Goal: Register for event/course

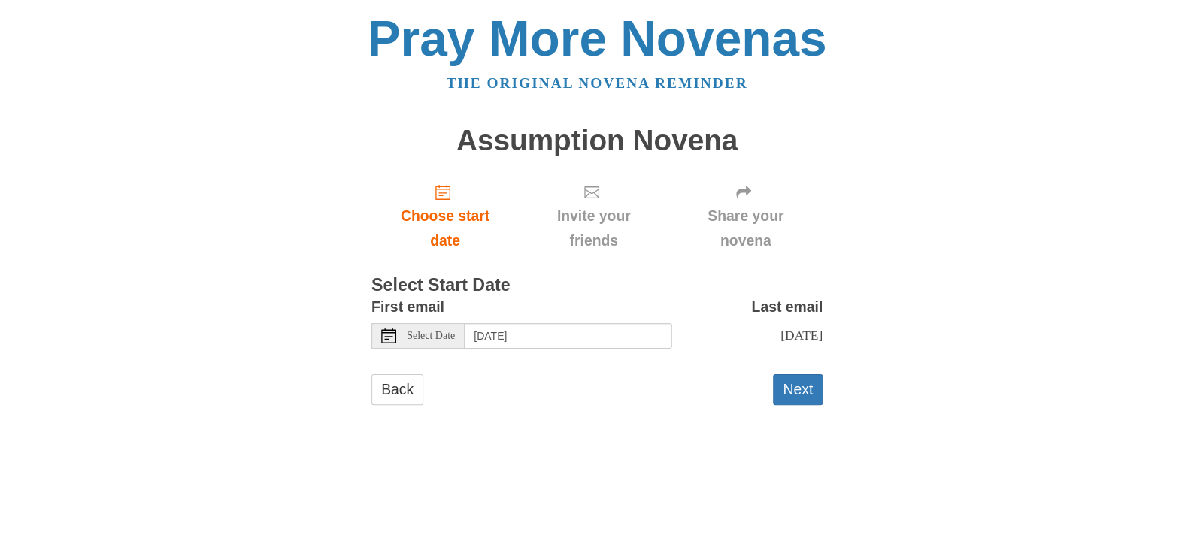
click at [387, 336] on icon at bounding box center [388, 336] width 15 height 15
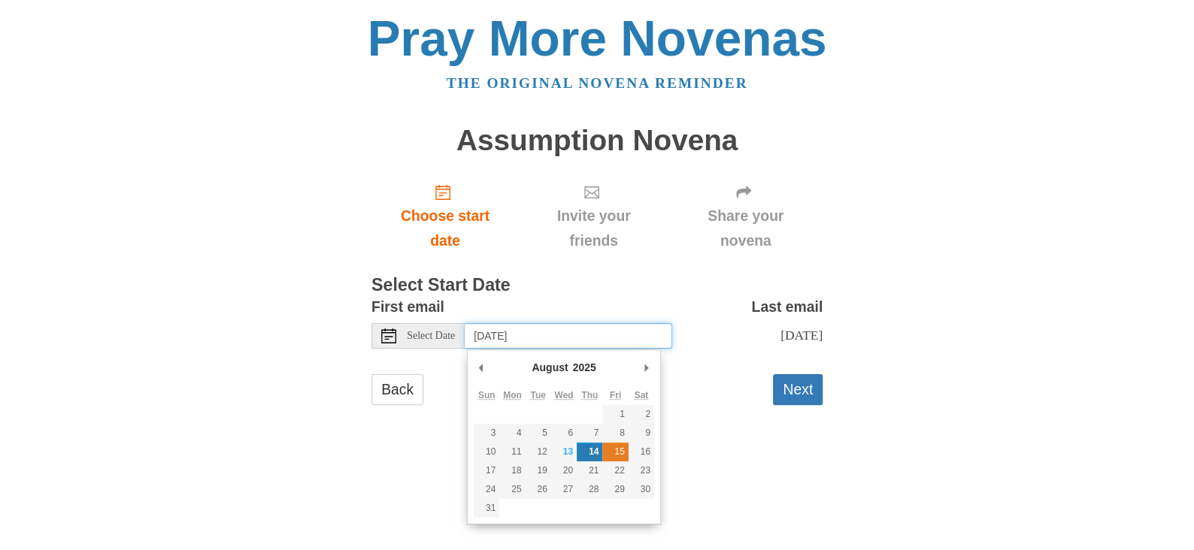
type input "Friday, August 15th"
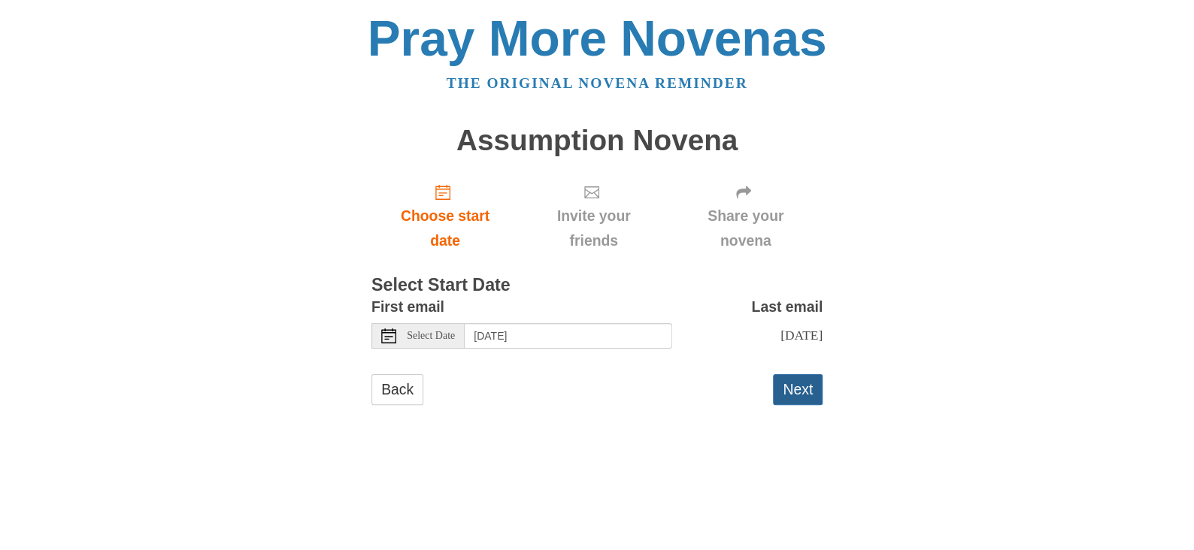
click at [792, 392] on button "Next" at bounding box center [798, 389] width 50 height 31
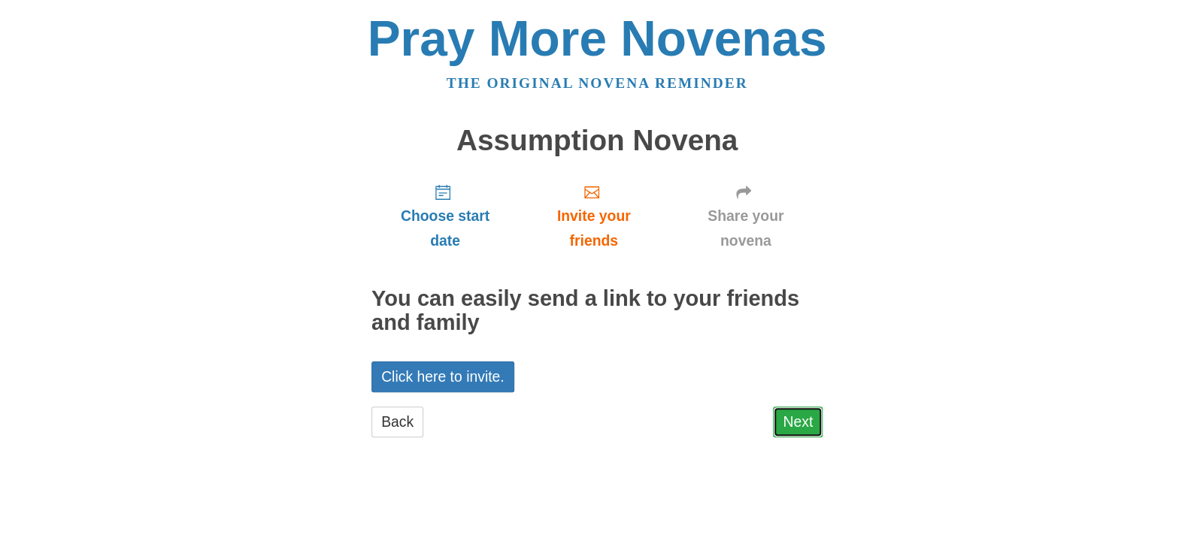
click at [802, 430] on link "Next" at bounding box center [798, 422] width 50 height 31
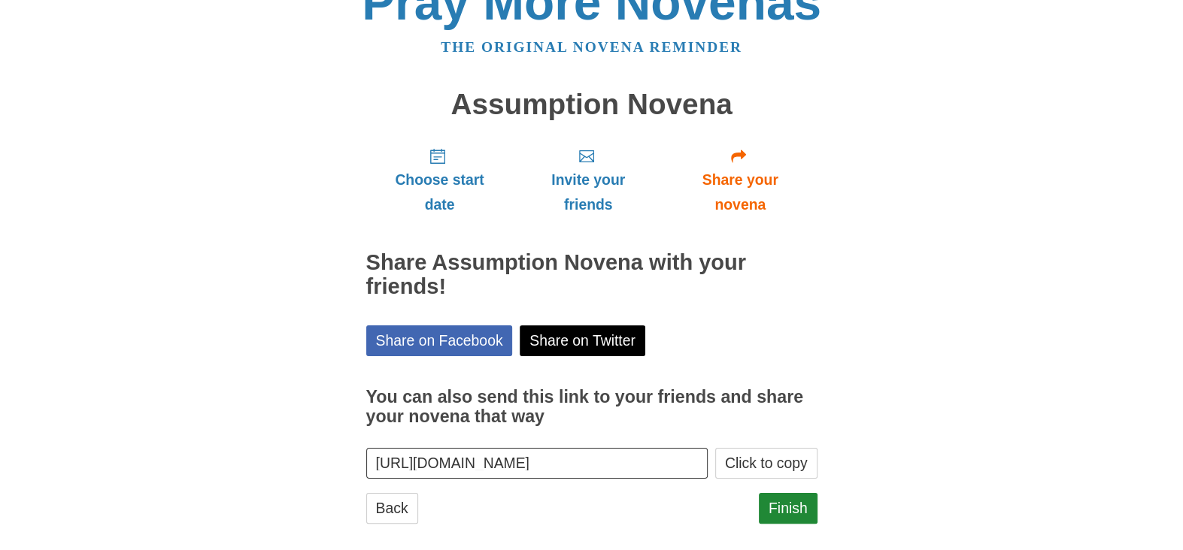
scroll to position [53, 0]
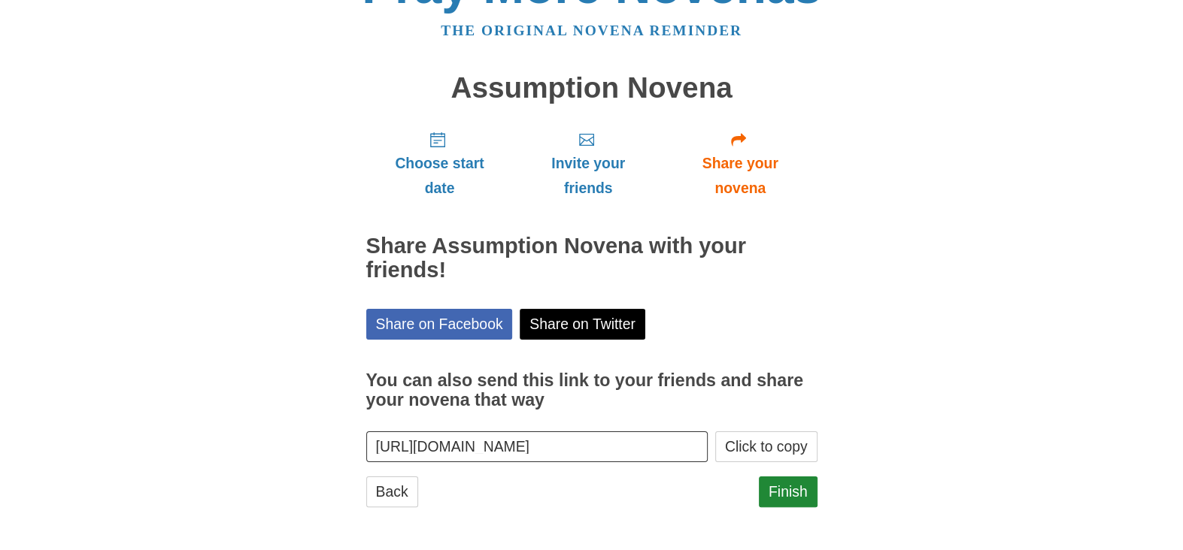
drag, startPoint x: 912, startPoint y: 497, endPoint x: 918, endPoint y: 485, distance: 13.5
click at [918, 485] on div "Pray More Novenas The original novena reminder Assumption Novena Choose start d…" at bounding box center [592, 249] width 880 height 604
click at [802, 483] on link "Finish" at bounding box center [788, 492] width 59 height 31
